Goal: Task Accomplishment & Management: Manage account settings

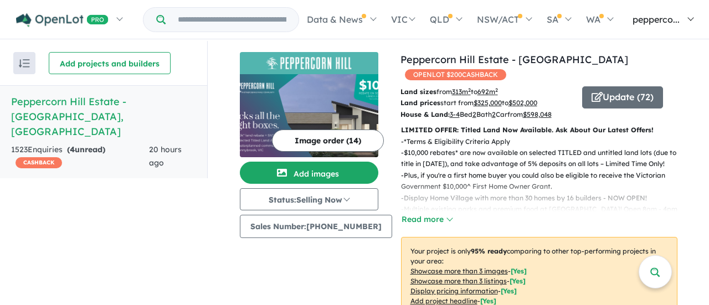
click at [670, 16] on span "pepperco..." at bounding box center [656, 19] width 47 height 11
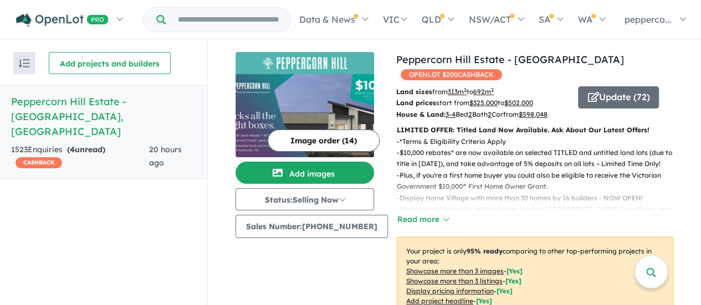
click at [71, 202] on div "Recent enquiries first Most unread enquiries first Most enquiries first By name…" at bounding box center [103, 174] width 207 height 266
click at [105, 126] on link "Peppercorn Hill Estate - [GEOGRAPHIC_DATA] , [GEOGRAPHIC_DATA] 1523 Enquir ies …" at bounding box center [103, 132] width 207 height 94
click at [100, 143] on div "1523 Enquir ies ( 4 unread) CASHBACK" at bounding box center [80, 156] width 138 height 27
click at [90, 145] on strong "( 4 unread)" at bounding box center [86, 150] width 38 height 10
click at [68, 99] on h5 "Peppercorn Hill Estate - [GEOGRAPHIC_DATA] , [GEOGRAPHIC_DATA]" at bounding box center [103, 116] width 185 height 45
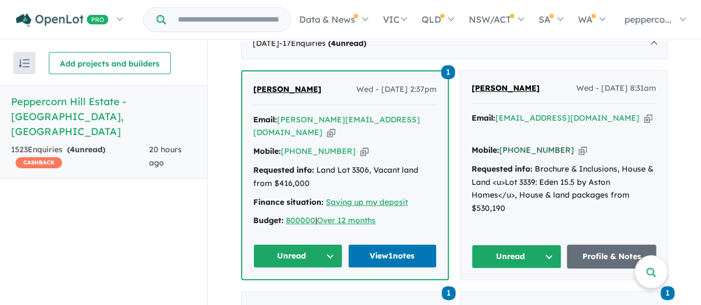
scroll to position [466, 0]
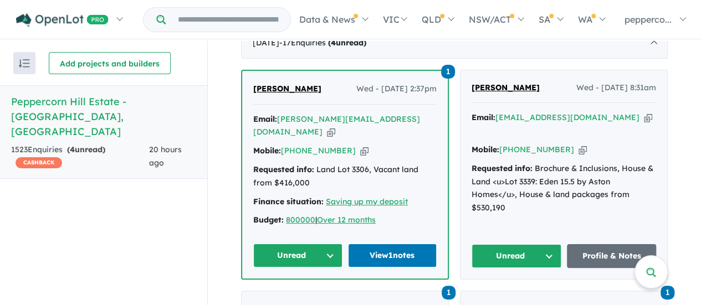
click at [536, 245] on button "Unread" at bounding box center [516, 256] width 90 height 24
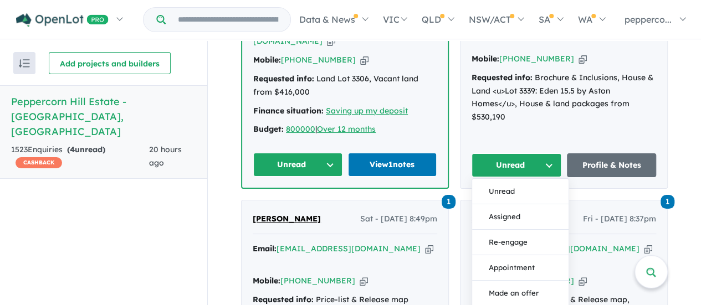
scroll to position [559, 0]
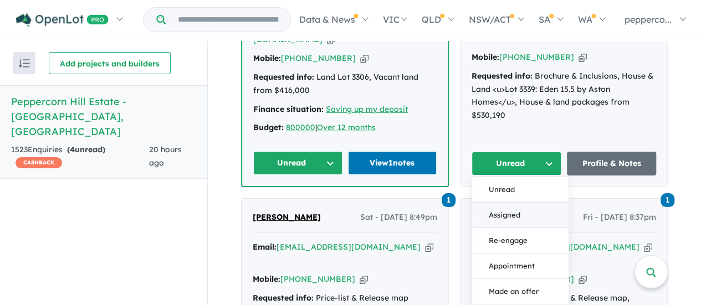
click at [526, 211] on button "Assigned" at bounding box center [520, 215] width 96 height 25
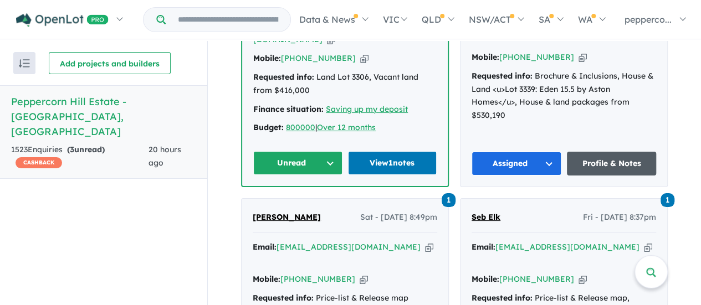
click at [604, 152] on link "Profile & Notes" at bounding box center [612, 164] width 90 height 24
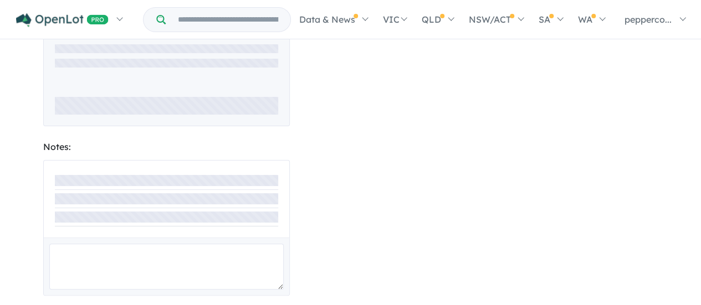
scroll to position [51, 0]
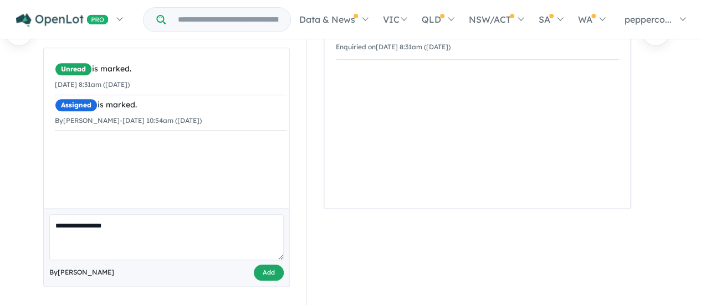
type textarea "**********"
click at [265, 270] on button "Add" at bounding box center [269, 273] width 30 height 16
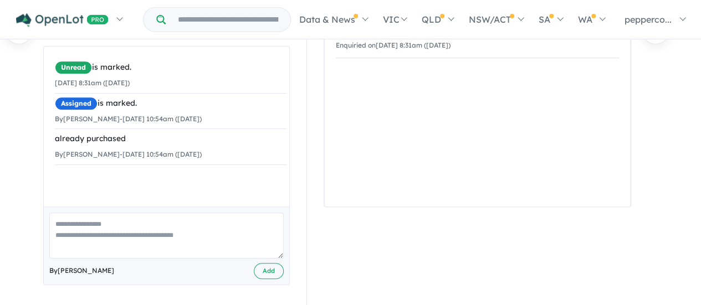
scroll to position [0, 0]
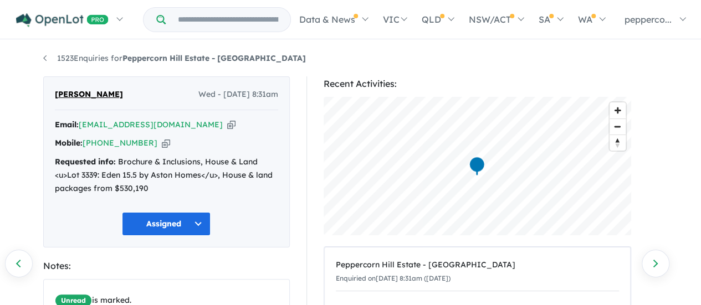
click at [28, 224] on div "1523 Enquiries for Peppercorn Hill Estate - Donnybrook Previous enquiry Next en…" at bounding box center [350, 174] width 701 height 266
click at [42, 55] on div "1523 Enquiries for Peppercorn Hill Estate - Donnybrook Previous enquiry Next en…" at bounding box center [351, 174] width 632 height 266
click at [44, 60] on link "1523 Enquiries for Peppercorn Hill Estate - Donnybrook" at bounding box center [174, 58] width 263 height 10
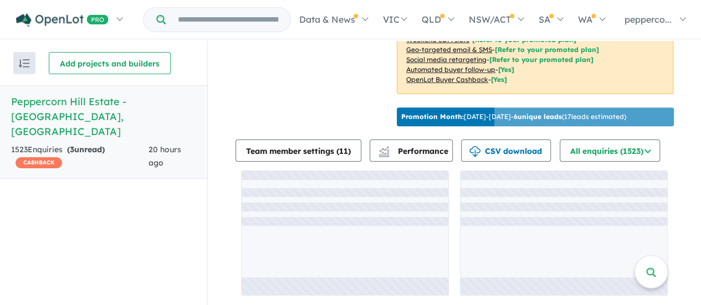
scroll to position [1, 0]
